Goal: Transaction & Acquisition: Download file/media

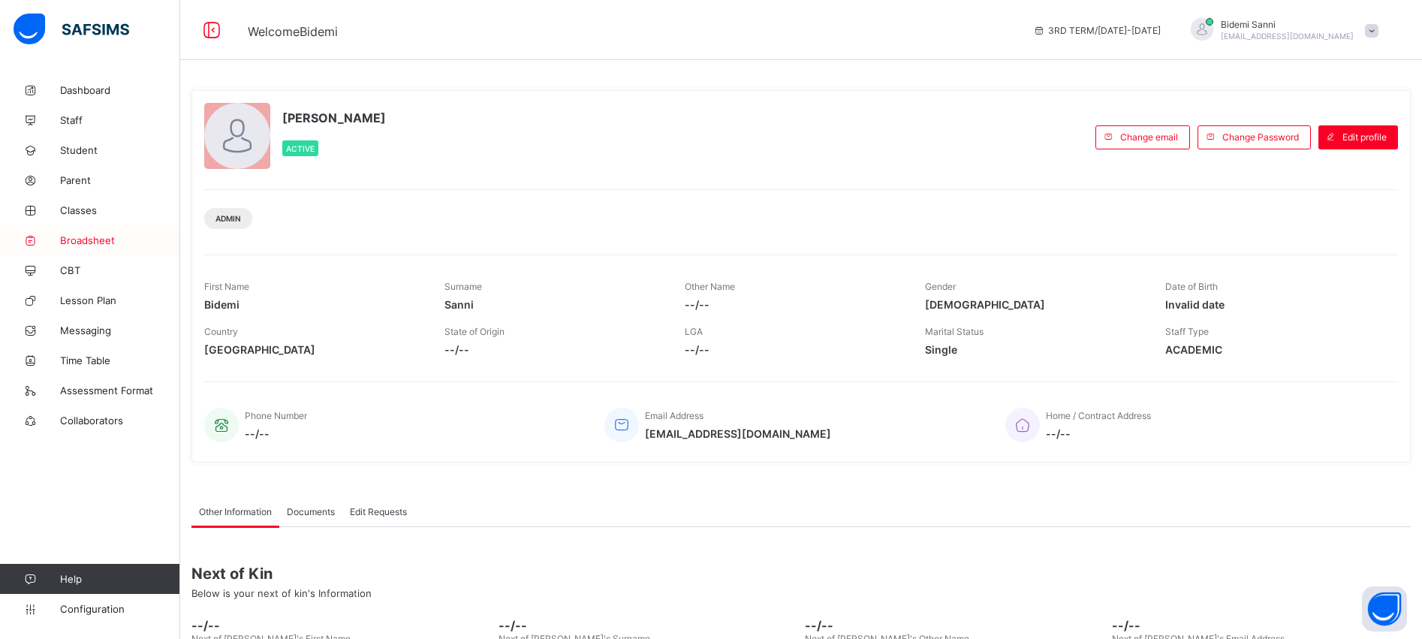
click at [93, 238] on span "Broadsheet" at bounding box center [120, 240] width 120 height 12
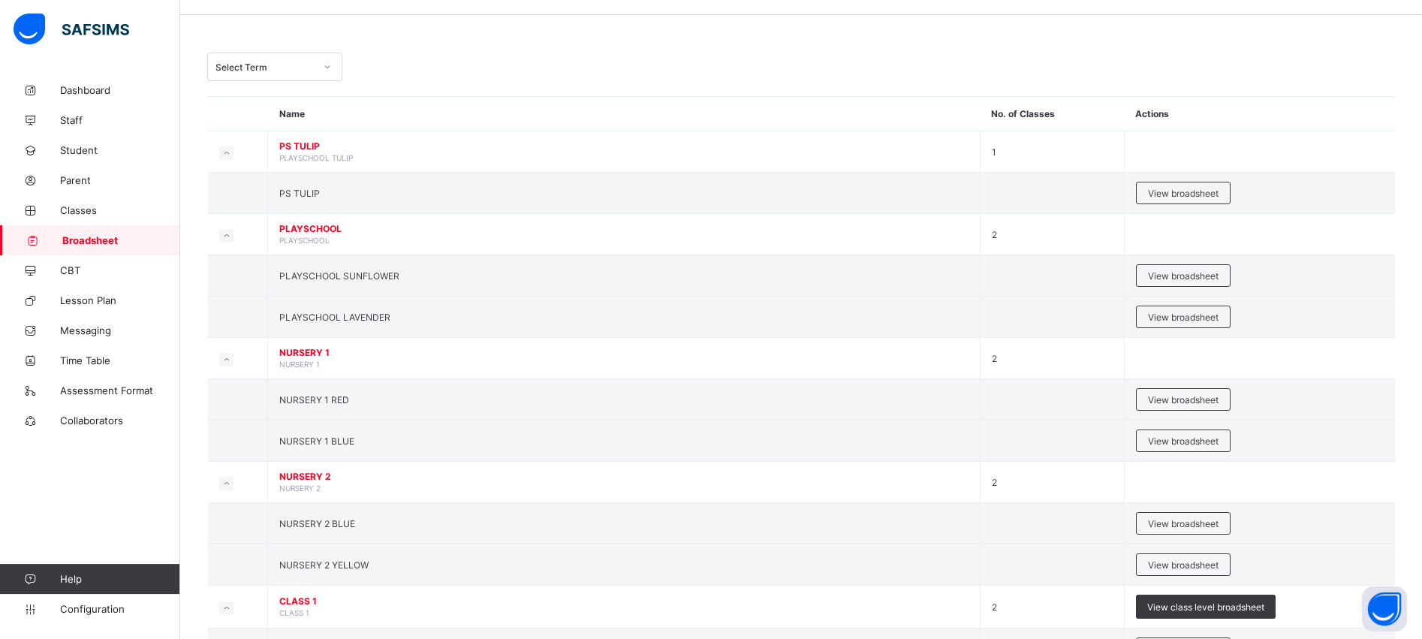
scroll to position [23, 0]
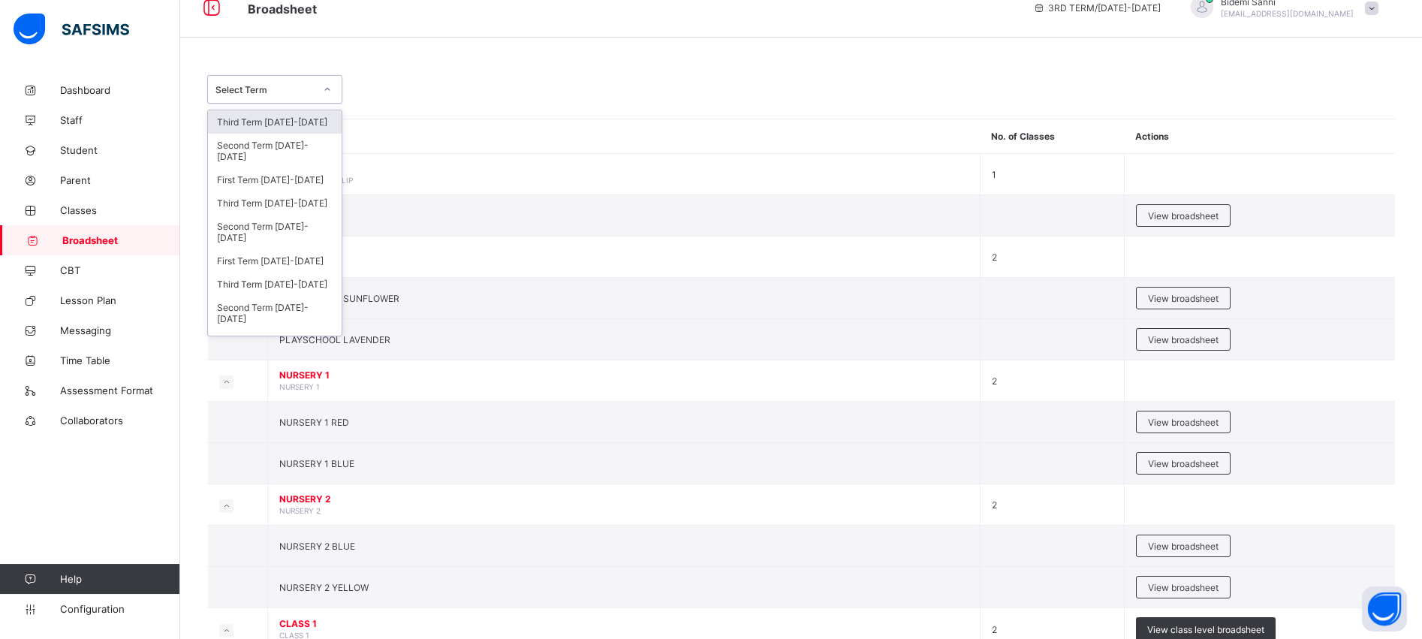
click at [324, 79] on div at bounding box center [328, 89] width 26 height 24
click at [265, 122] on div "Third Term [DATE]-[DATE]" at bounding box center [275, 121] width 134 height 23
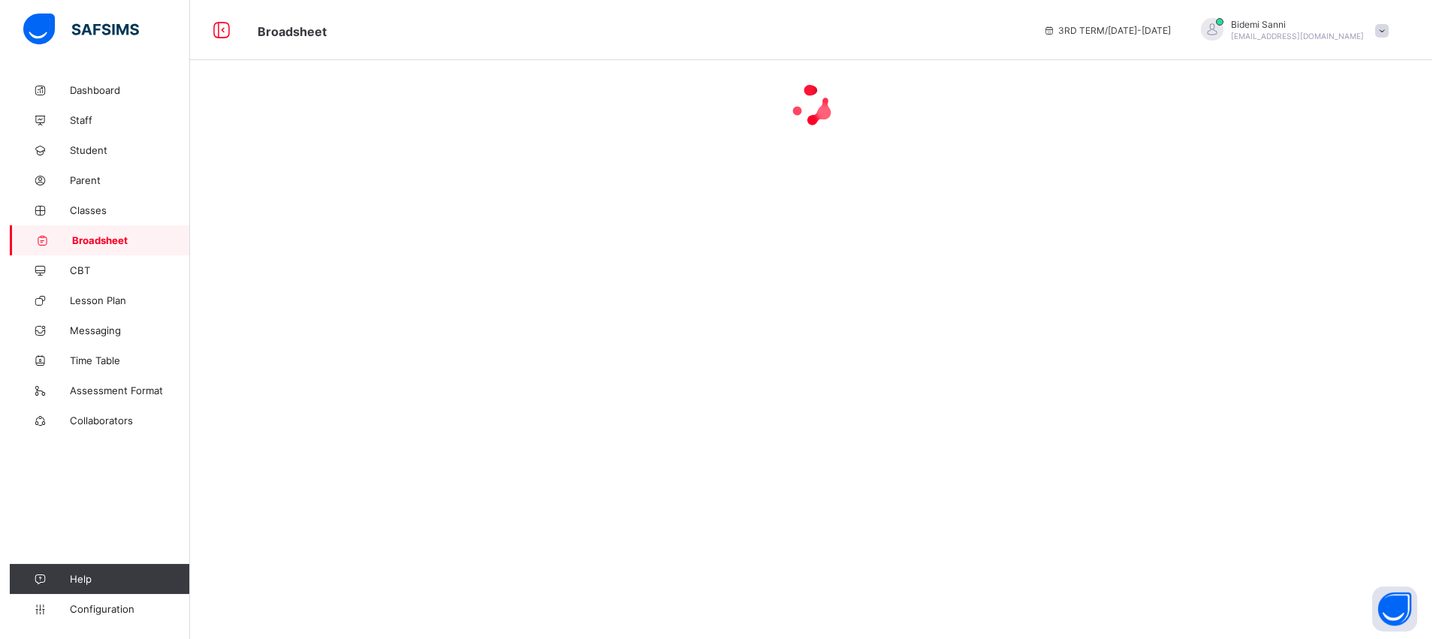
scroll to position [0, 0]
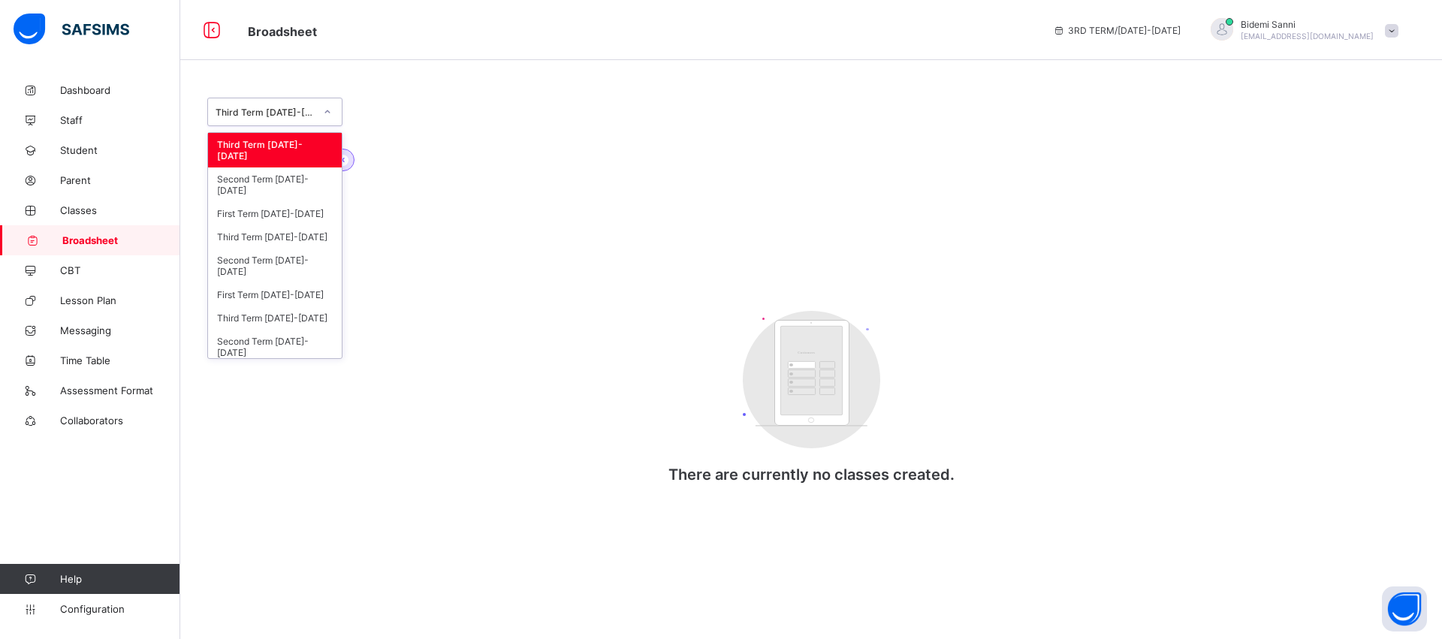
click at [321, 110] on div at bounding box center [328, 112] width 26 height 24
click at [278, 237] on div "Third Term [DATE]-[DATE]" at bounding box center [275, 236] width 134 height 23
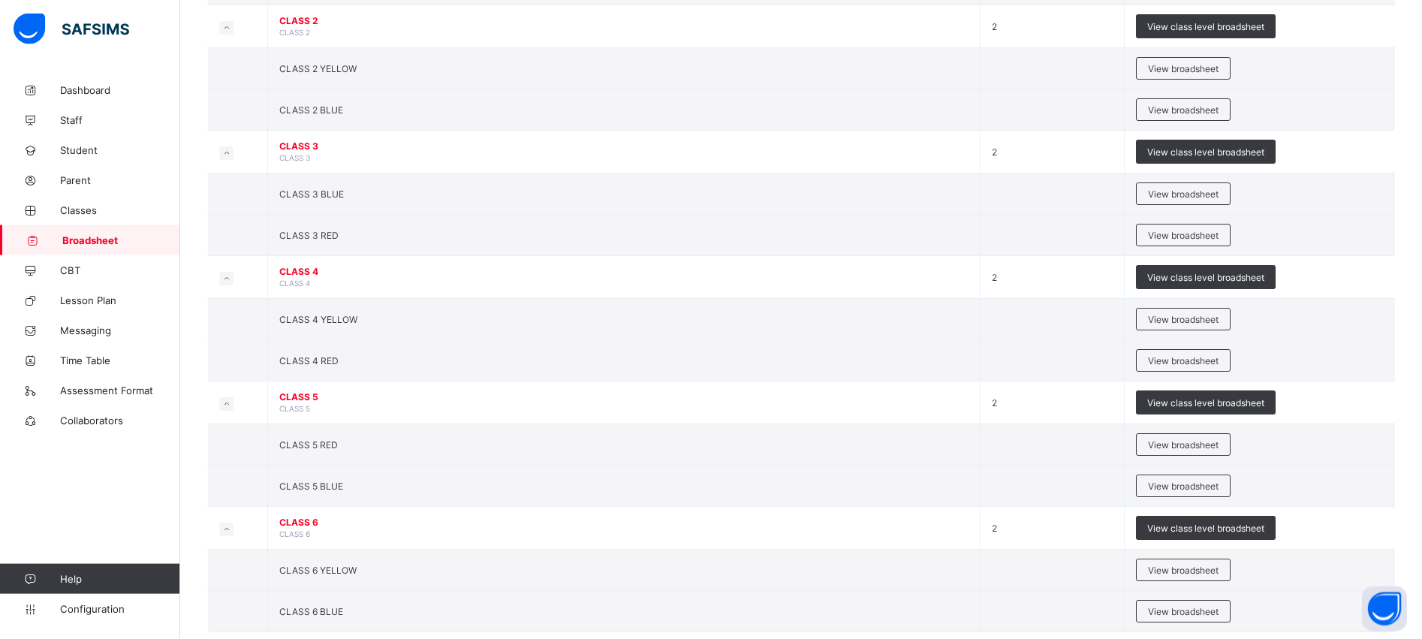
scroll to position [834, 0]
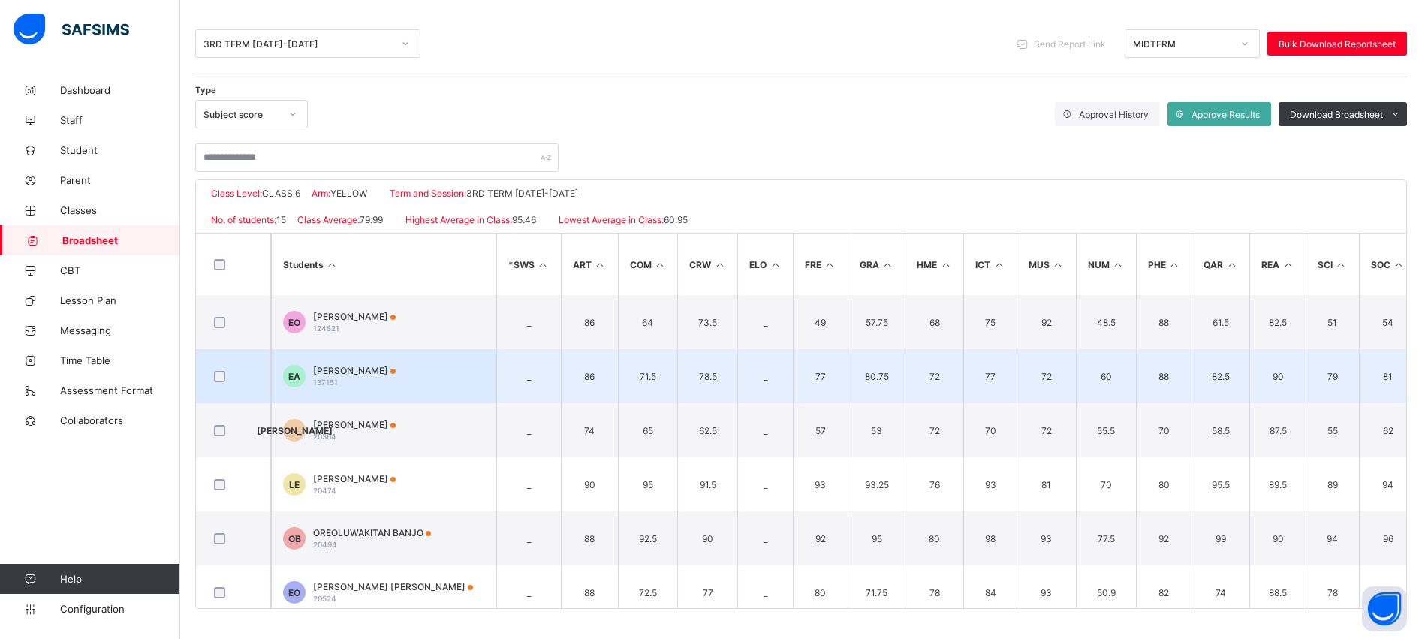
click at [300, 363] on td "EA ETINOSA AGUEBOR 137151" at bounding box center [383, 376] width 225 height 54
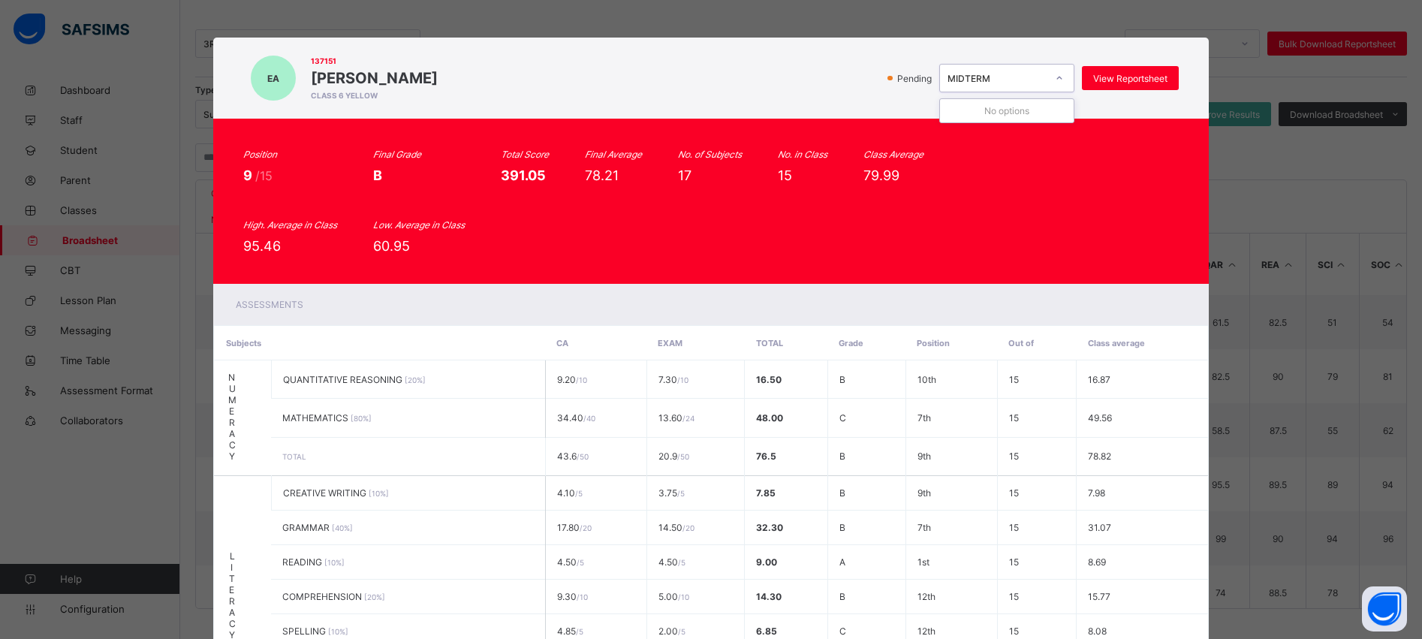
click at [1021, 81] on div "MIDTERM" at bounding box center [997, 78] width 99 height 11
click at [1235, 149] on div "EA 137151 ETINOSA AGUEBOR CLASS 6 YELLOW Pending MIDTERM View Reportsheet Posit…" at bounding box center [711, 319] width 1422 height 639
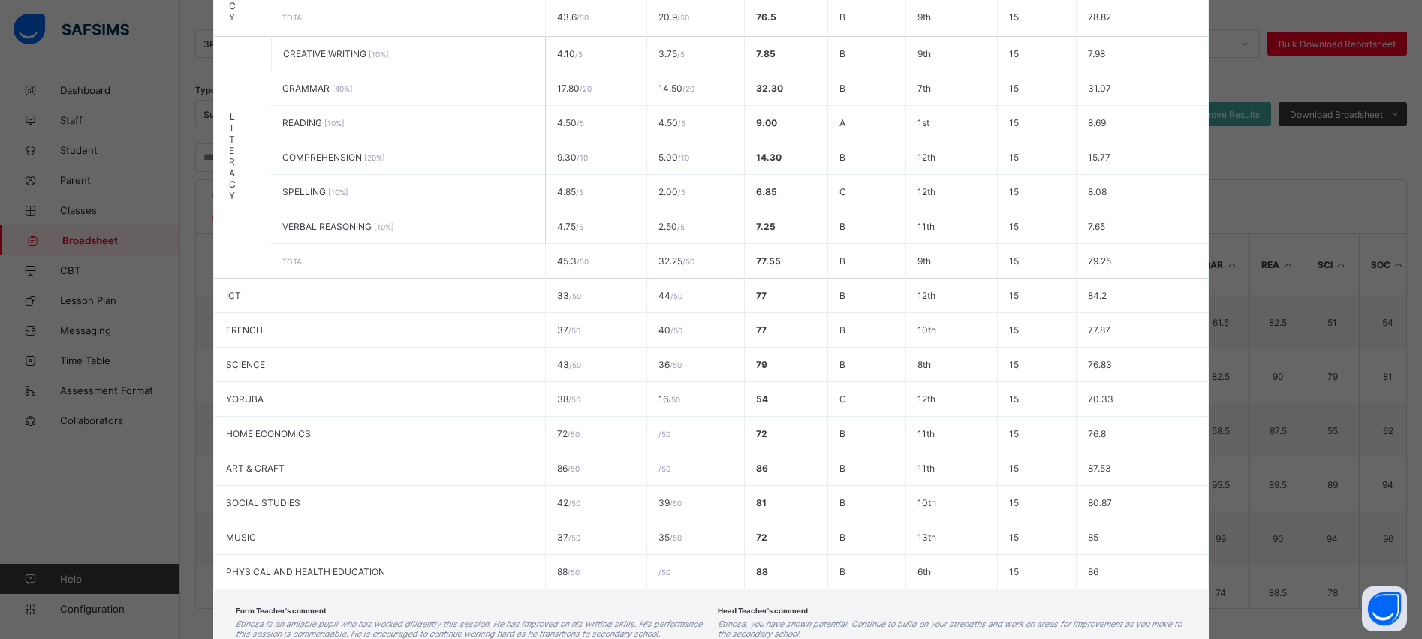
scroll to position [546, 0]
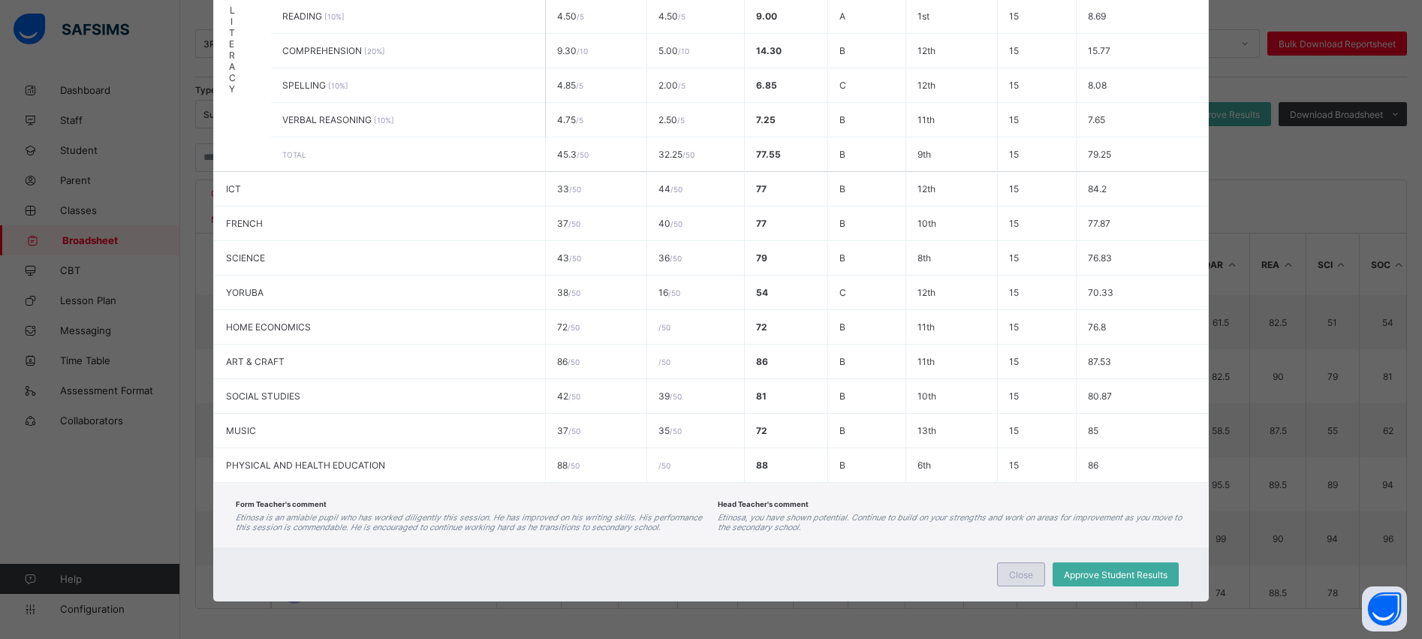
click at [1000, 581] on div "Close" at bounding box center [1021, 574] width 48 height 24
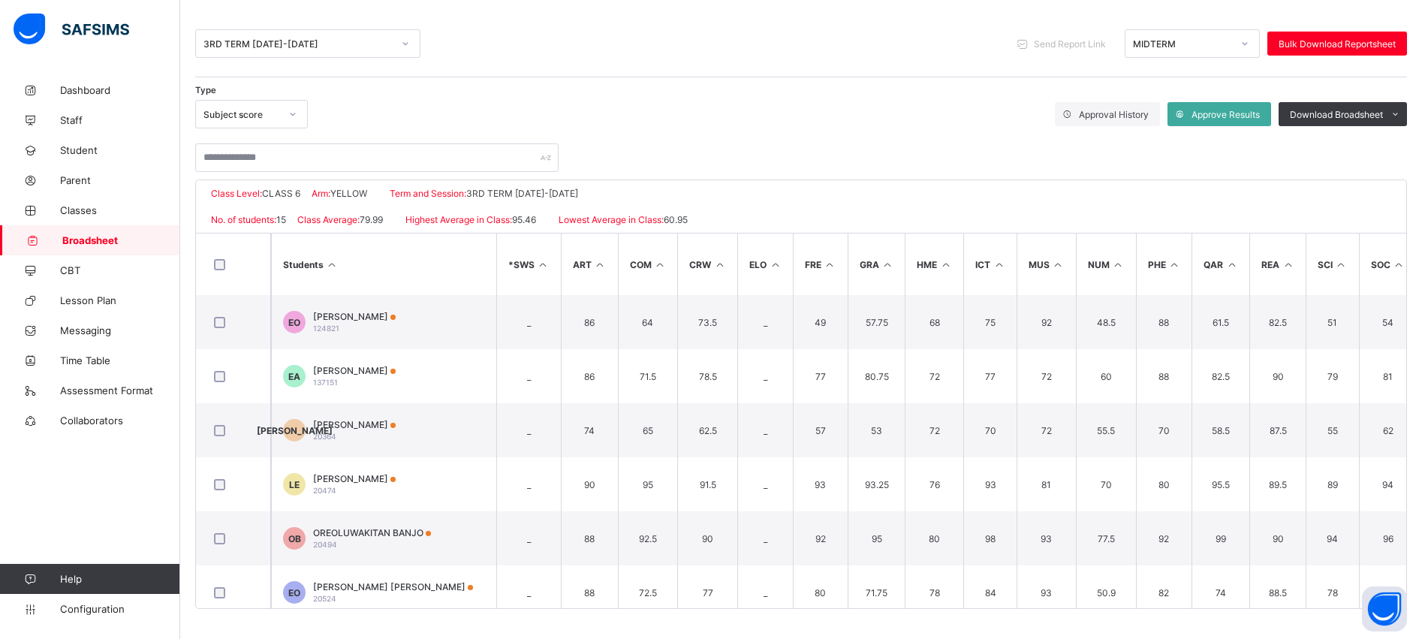
scroll to position [0, 0]
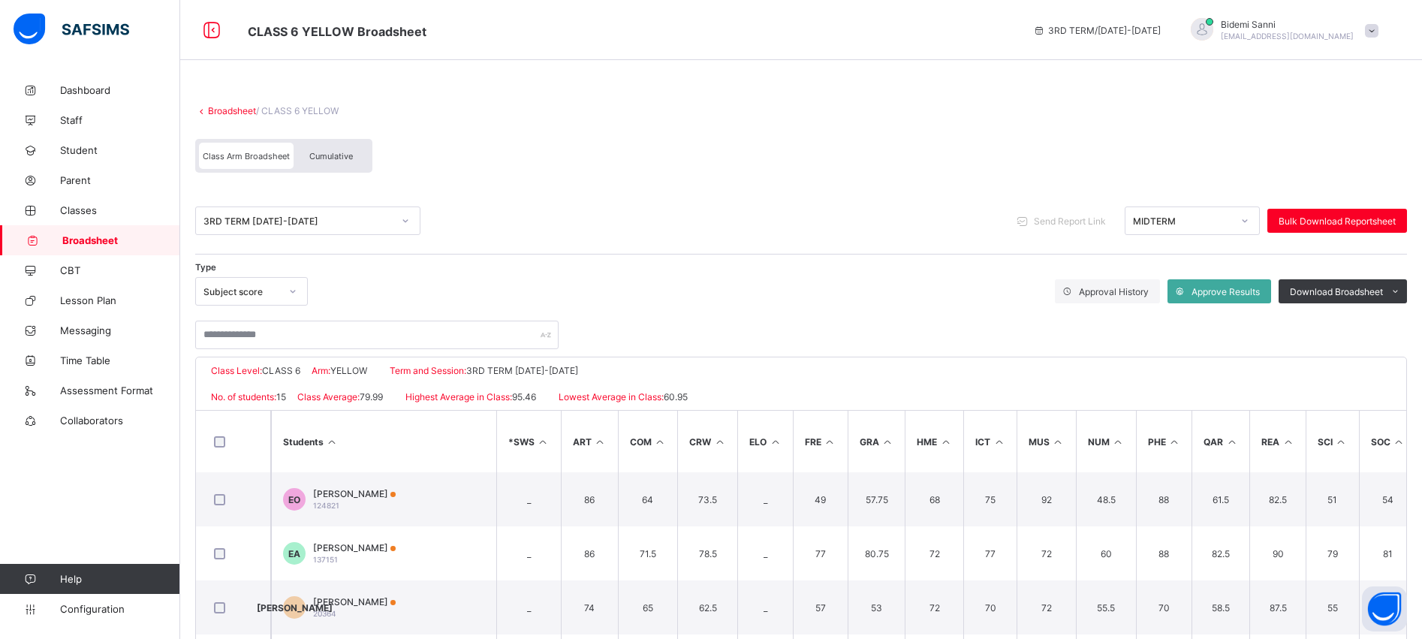
click at [318, 161] on span "Cumulative" at bounding box center [331, 156] width 44 height 11
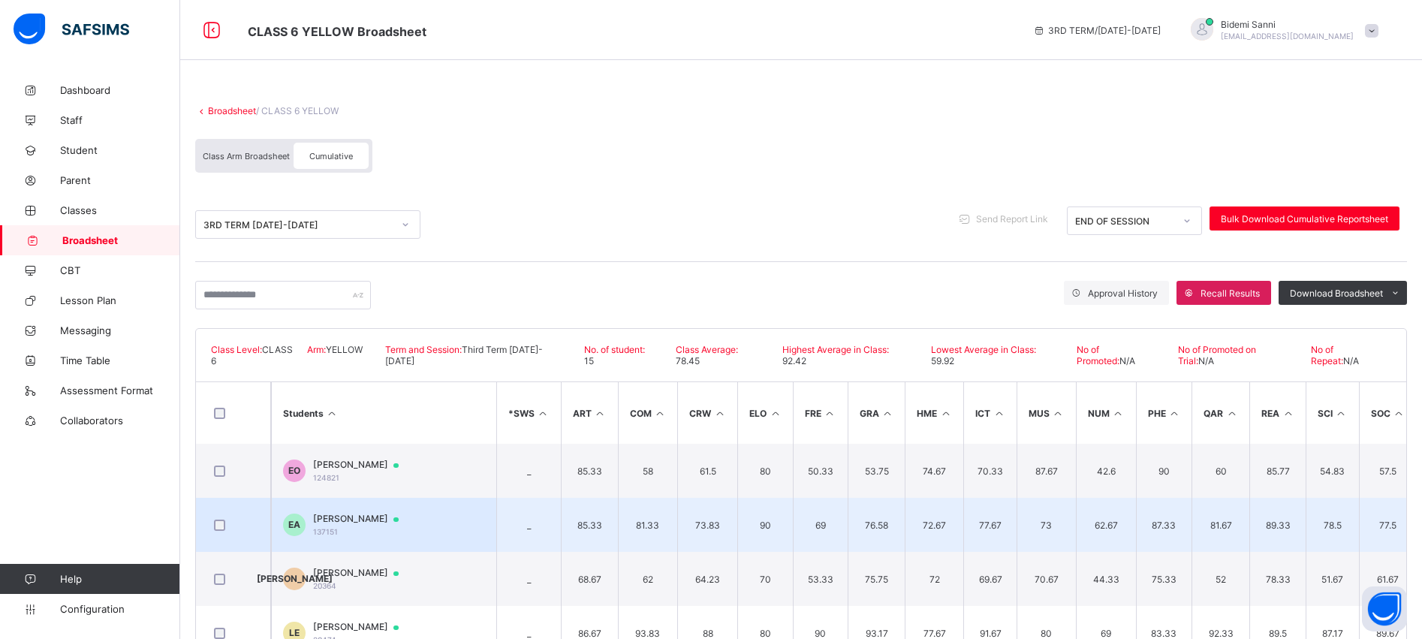
click at [344, 522] on span "ETINOSA AGUEBOR" at bounding box center [363, 519] width 100 height 12
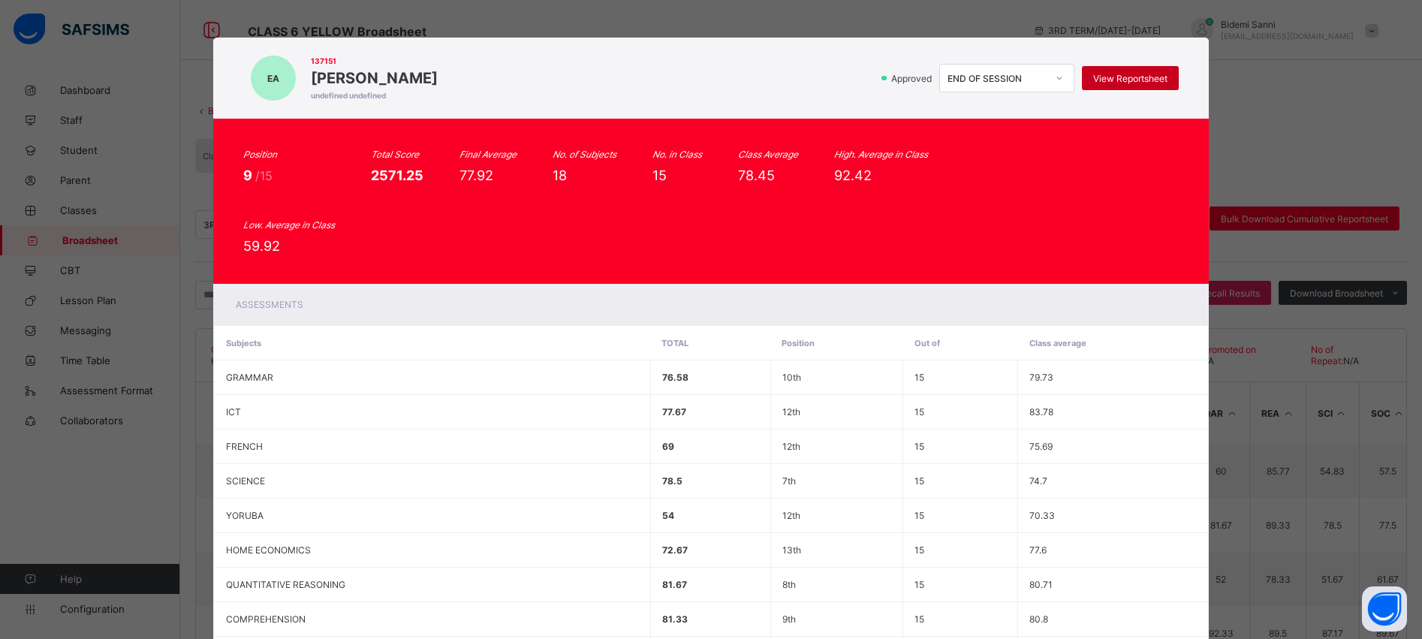
click at [1121, 72] on div "View Reportsheet" at bounding box center [1130, 78] width 97 height 24
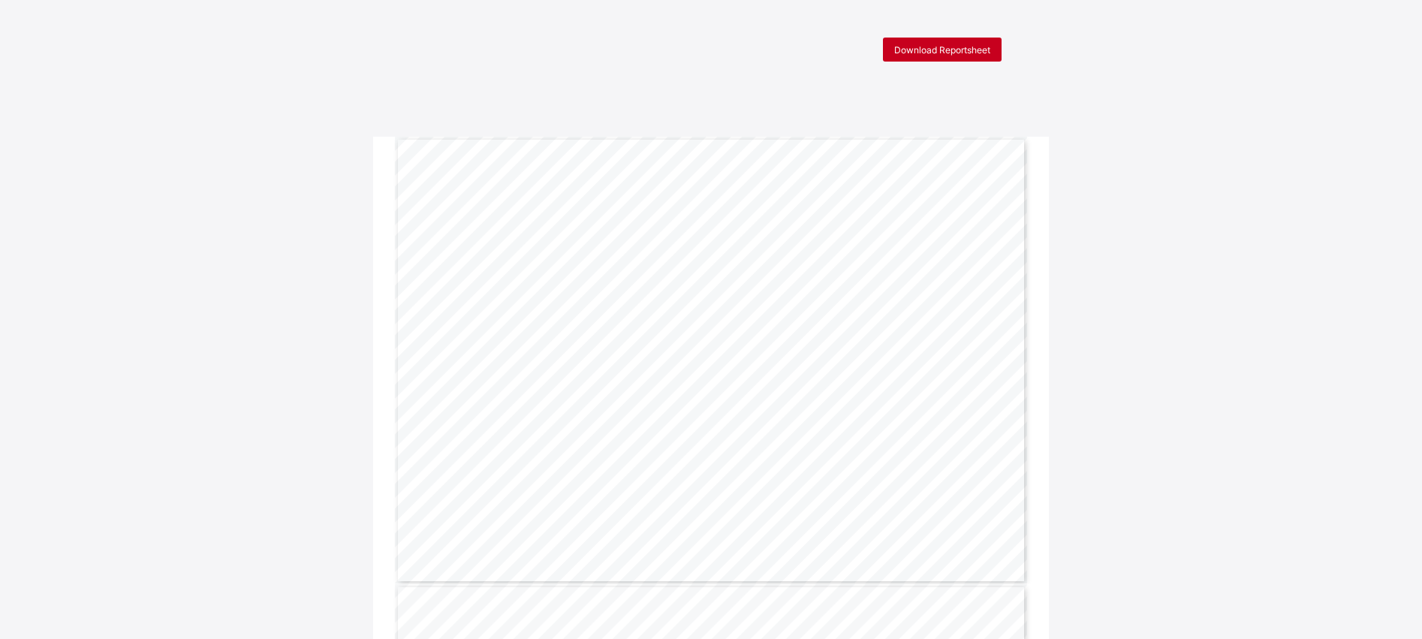
click at [990, 55] on span "Download Reportsheet" at bounding box center [942, 49] width 96 height 11
